Goal: Task Accomplishment & Management: Manage account settings

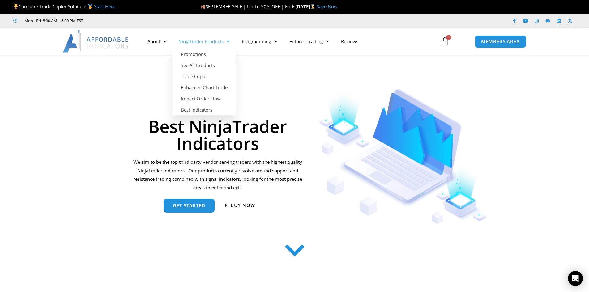
click at [216, 44] on link "NinjaTrader Products" at bounding box center [203, 41] width 63 height 14
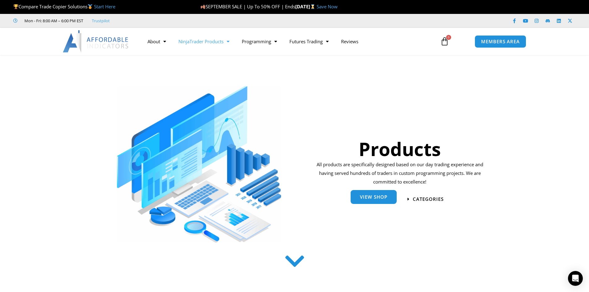
click at [374, 195] on span "View Shop" at bounding box center [374, 197] width 28 height 5
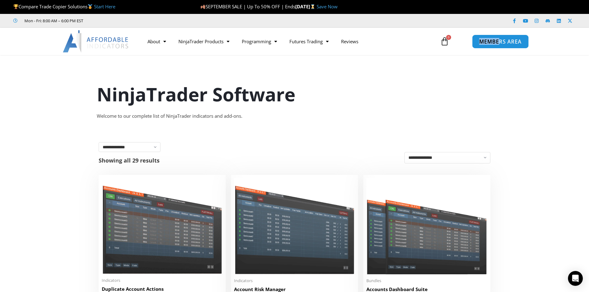
drag, startPoint x: 502, startPoint y: 34, endPoint x: 499, endPoint y: 37, distance: 4.4
click at [500, 36] on div "MEMBERS AREA" at bounding box center [507, 41] width 70 height 19
click at [500, 45] on link "MEMBERS AREA" at bounding box center [500, 41] width 57 height 14
click at [506, 42] on span "MEMBERS AREA" at bounding box center [500, 41] width 42 height 5
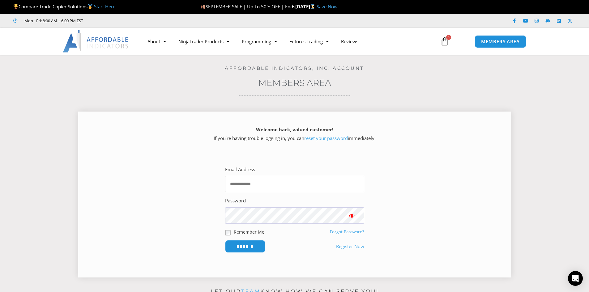
click at [285, 178] on input "Email Address" at bounding box center [294, 184] width 139 height 16
type input "**********"
click at [344, 232] on link "Forgot Password?" at bounding box center [347, 232] width 34 height 6
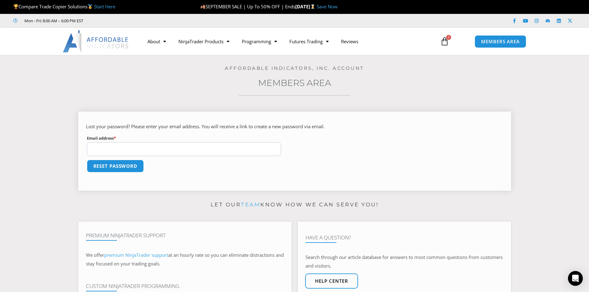
click at [143, 147] on input "Email address * Required" at bounding box center [184, 149] width 194 height 14
type input "**********"
click at [116, 167] on button "Reset password" at bounding box center [115, 166] width 60 height 13
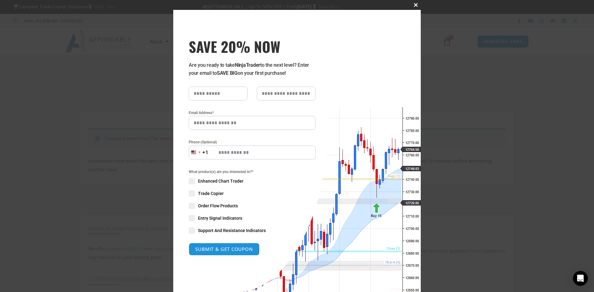
click at [414, 4] on span "SAVE 20% NOW popup" at bounding box center [416, 5] width 10 height 4
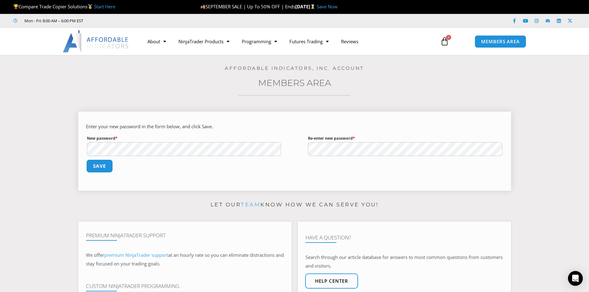
click at [108, 163] on button "Save" at bounding box center [99, 166] width 27 height 13
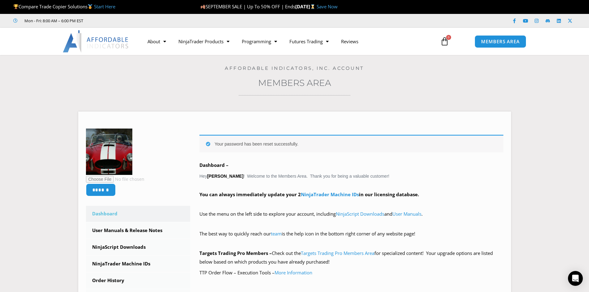
scroll to position [165, 0]
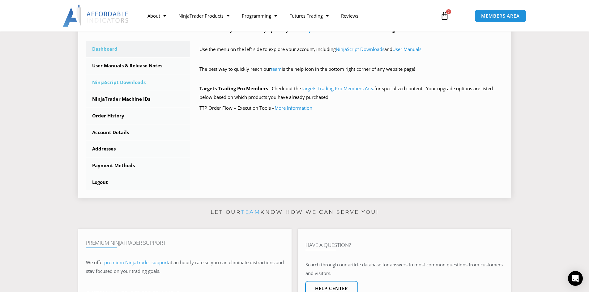
click at [135, 82] on link "NinjaScript Downloads" at bounding box center [138, 83] width 105 height 16
